Goal: Transaction & Acquisition: Book appointment/travel/reservation

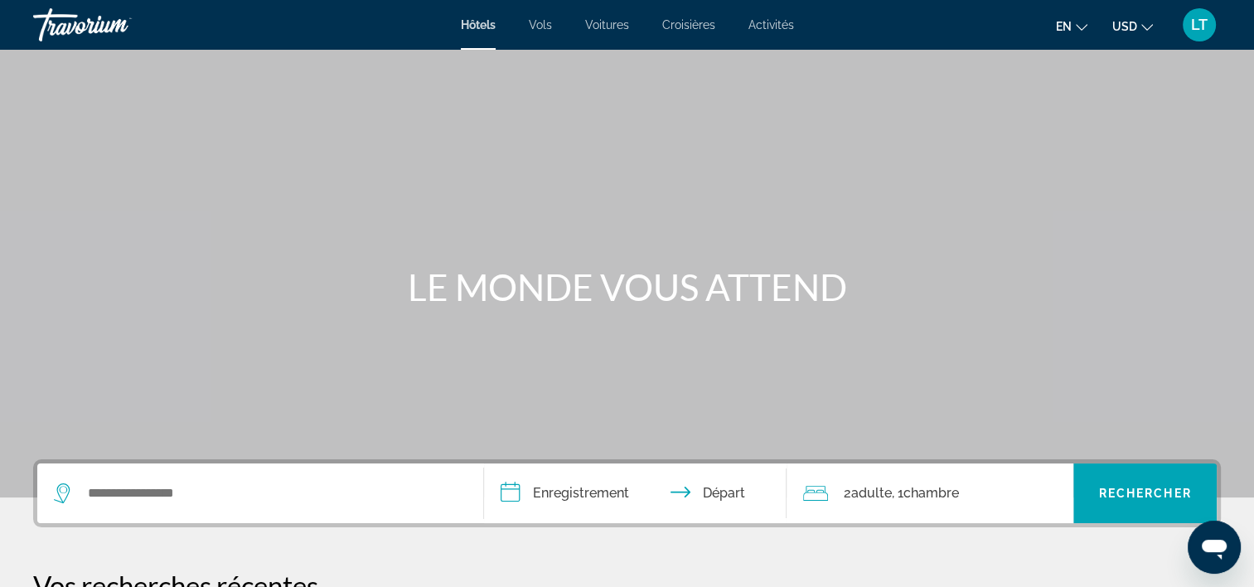
click at [538, 27] on span "Vols" at bounding box center [540, 24] width 23 height 13
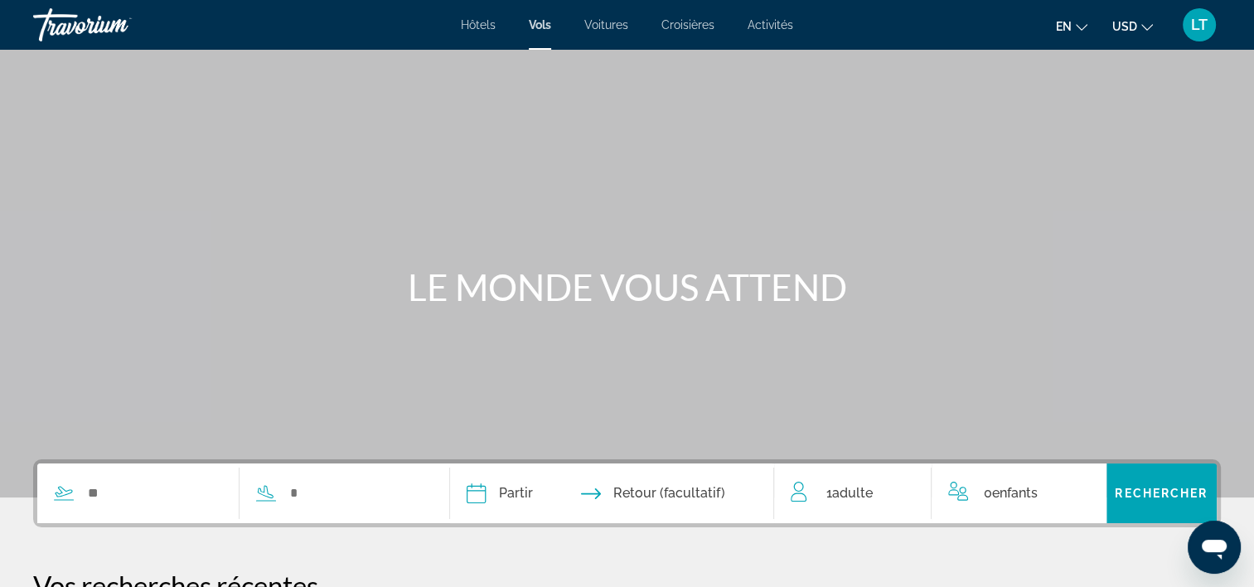
click at [616, 25] on span "Voitures" at bounding box center [606, 24] width 44 height 13
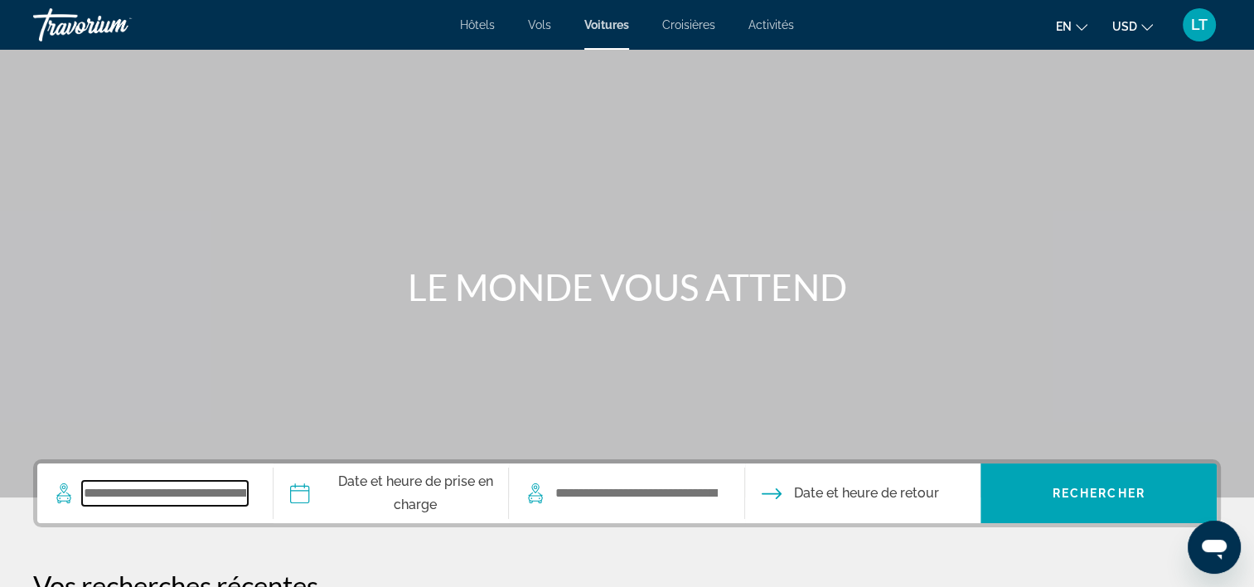
click at [204, 490] on input "Widget de recherche" at bounding box center [165, 493] width 166 height 25
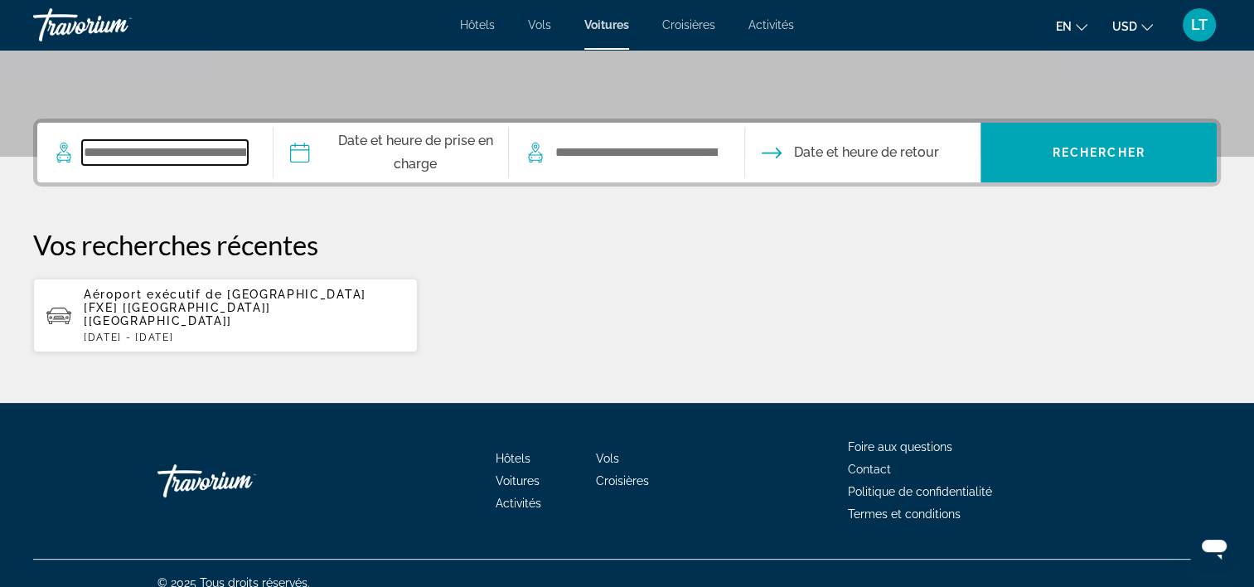
scroll to position [345, 0]
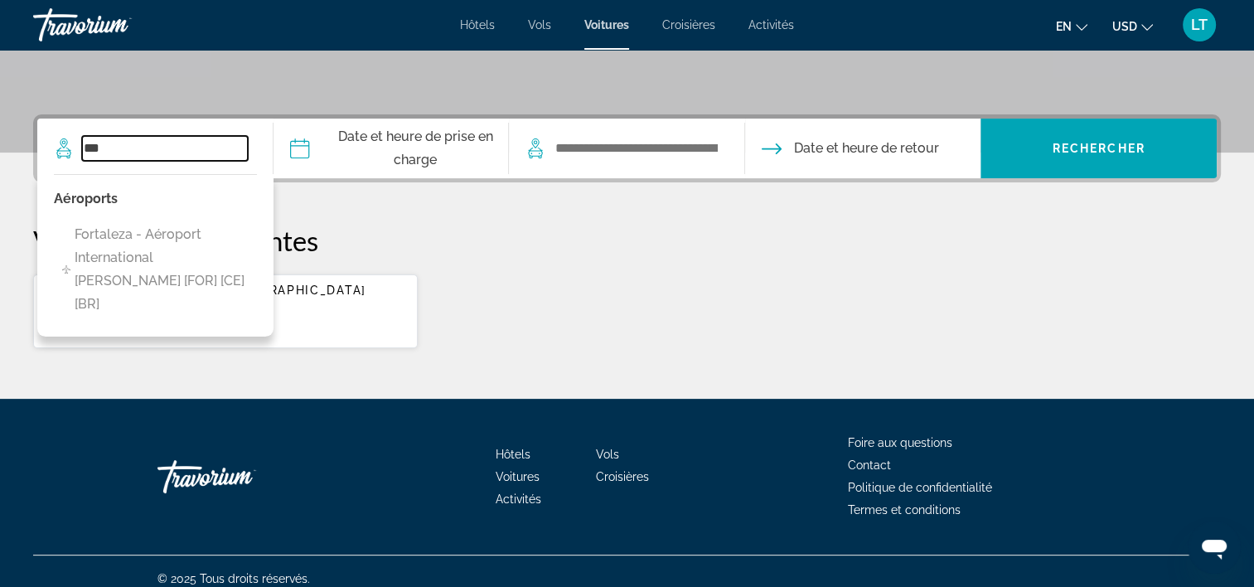
type input "***"
click at [394, 254] on p "Vos recherches récentes" at bounding box center [626, 240] width 1187 height 33
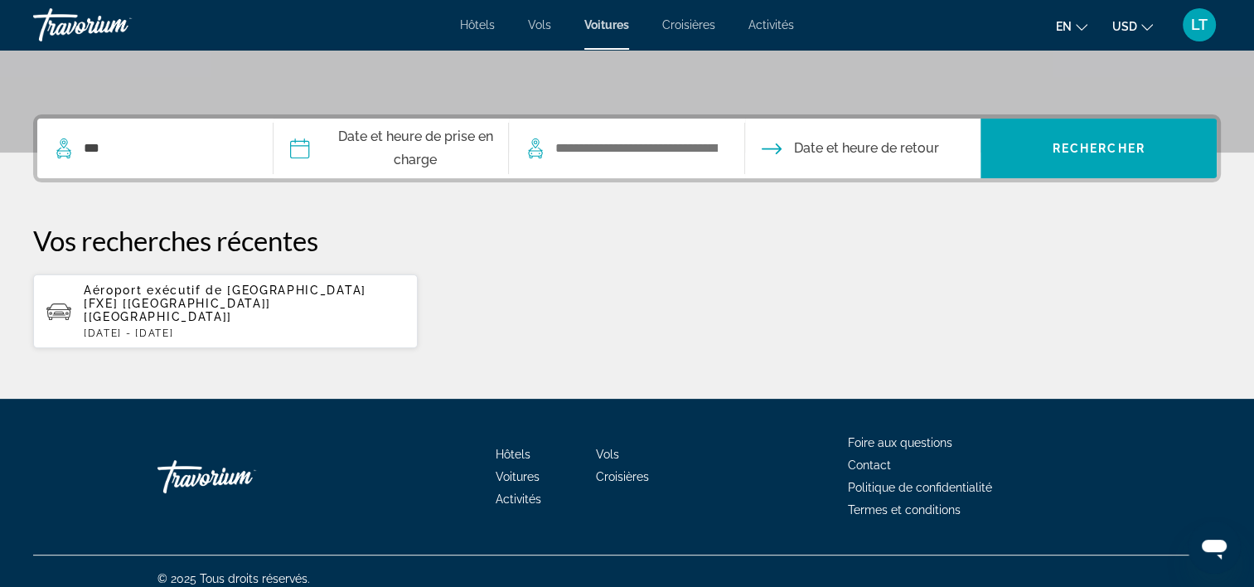
click at [239, 290] on span "Aéroport exécutif de [GEOGRAPHIC_DATA] [FXE] [[GEOGRAPHIC_DATA]] [[GEOGRAPHIC_D…" at bounding box center [225, 303] width 283 height 40
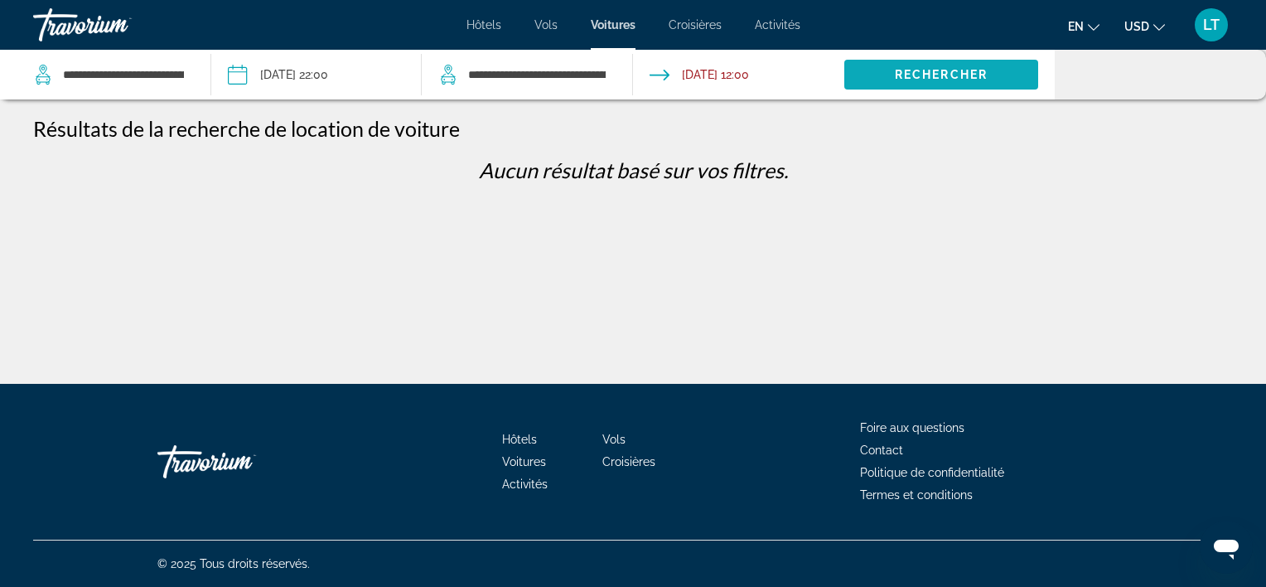
click at [925, 76] on span "Rechercher" at bounding box center [941, 74] width 93 height 13
